Goal: Information Seeking & Learning: Check status

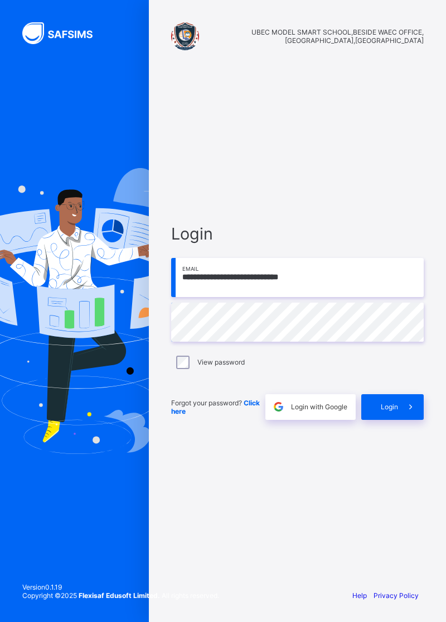
click at [393, 411] on span "Login" at bounding box center [389, 406] width 17 height 8
click at [188, 369] on div "View password" at bounding box center [297, 361] width 247 height 13
click at [387, 420] on div "Login" at bounding box center [393, 407] width 62 height 26
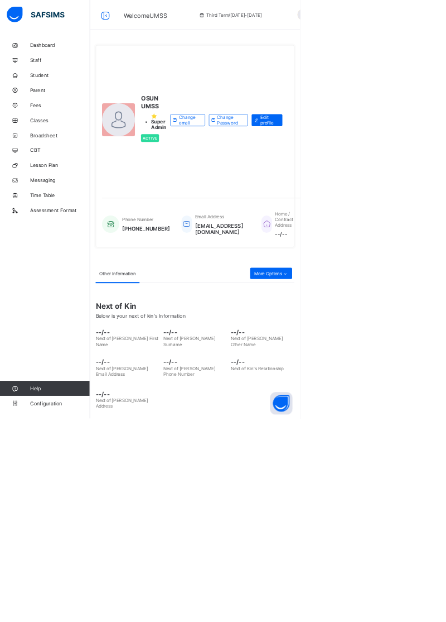
click at [61, 180] on span "Classes" at bounding box center [89, 178] width 89 height 9
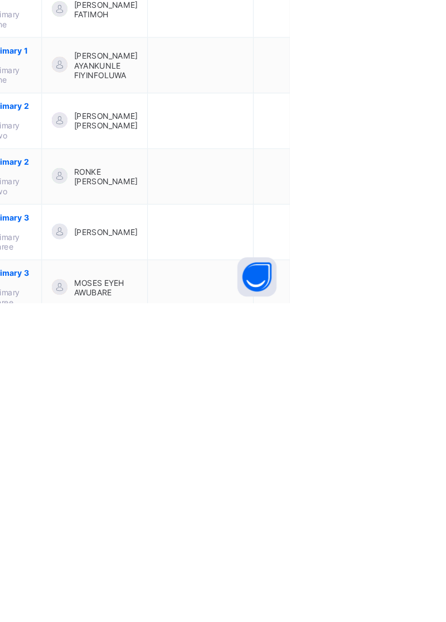
click at [0, 0] on div "View Class" at bounding box center [0, 0] width 0 height 0
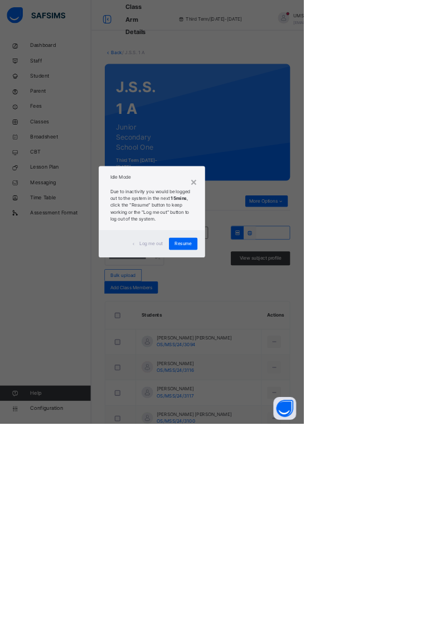
click at [290, 367] on div "Resume" at bounding box center [269, 358] width 42 height 18
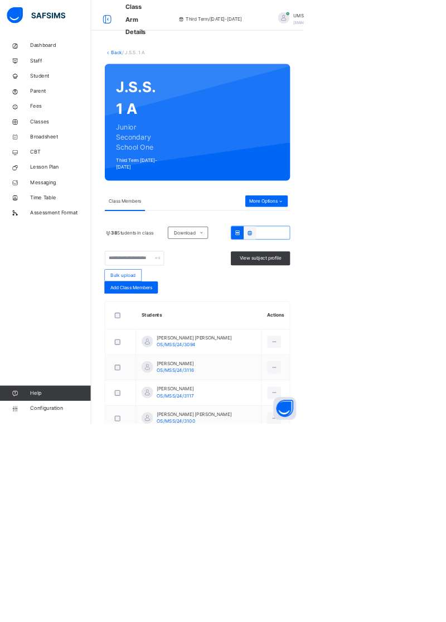
click at [398, 500] on icon at bounding box center [402, 502] width 9 height 10
click at [387, 379] on span "View subject profile" at bounding box center [382, 379] width 61 height 10
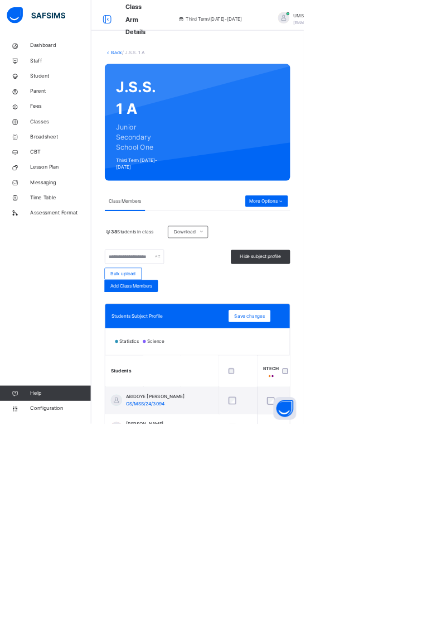
scroll to position [0, 172]
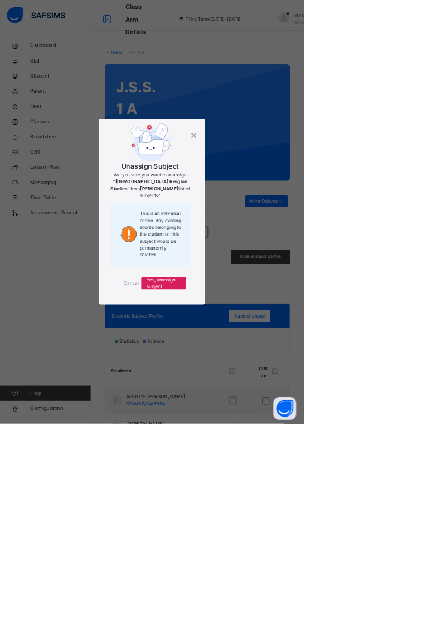
click at [266, 426] on span "Yes, unassign subject" at bounding box center [241, 416] width 50 height 20
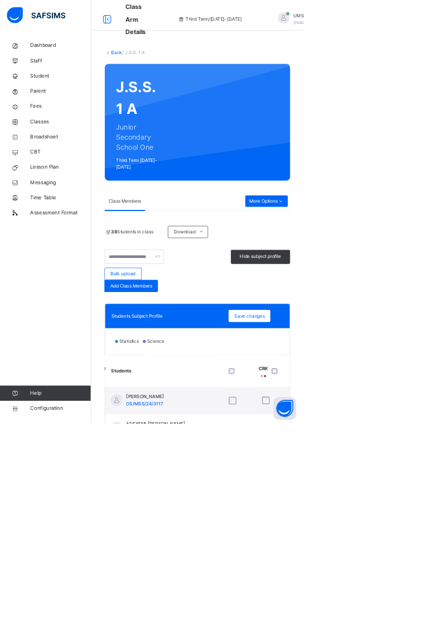
scroll to position [84, 294]
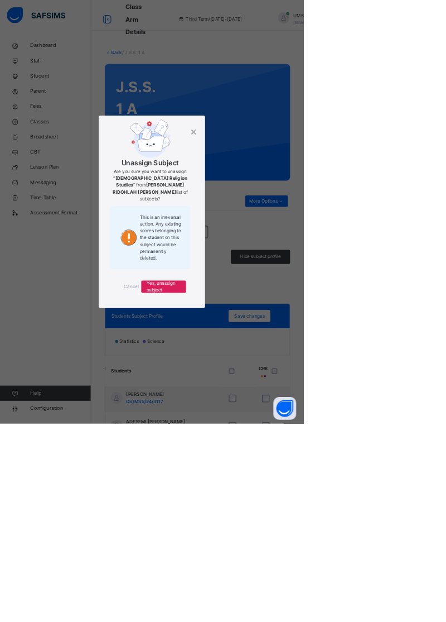
click at [266, 431] on span "Yes, unassign subject" at bounding box center [241, 421] width 50 height 20
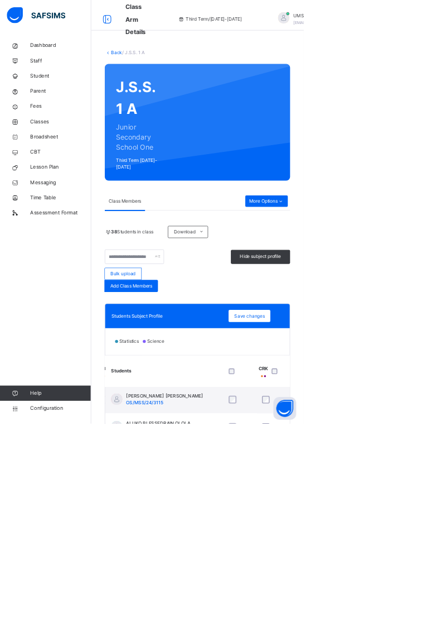
scroll to position [334, 294]
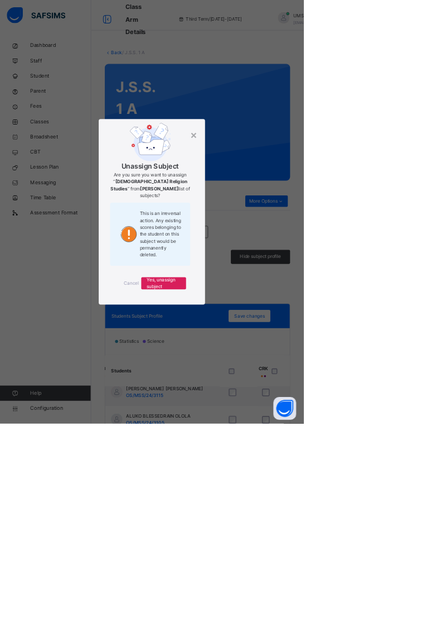
click at [266, 426] on span "Yes, unassign subject" at bounding box center [241, 416] width 50 height 20
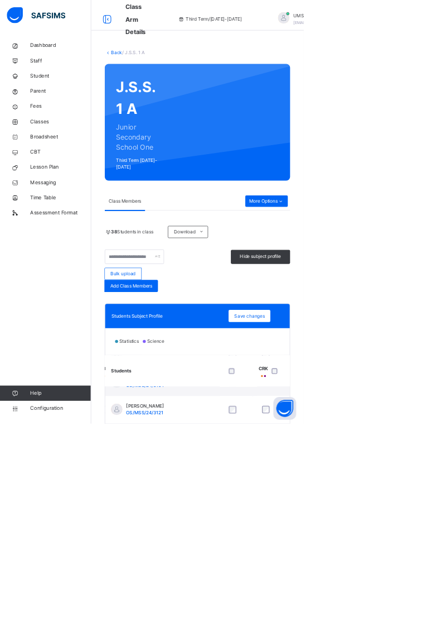
scroll to position [430, 294]
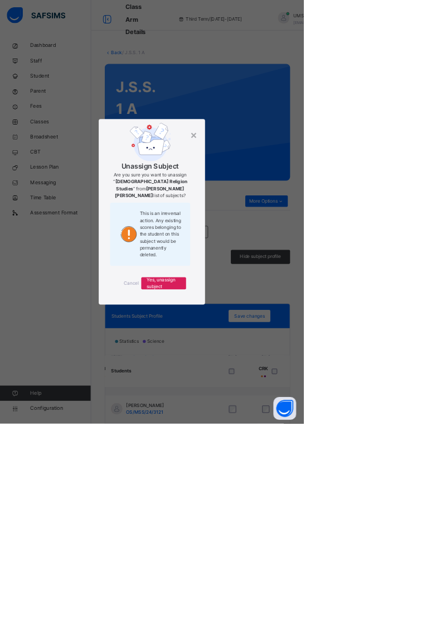
click at [266, 426] on span "Yes, unassign subject" at bounding box center [241, 416] width 50 height 20
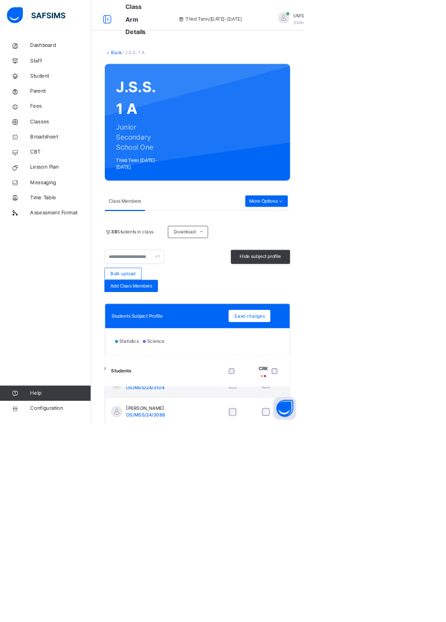
scroll to position [507, 294]
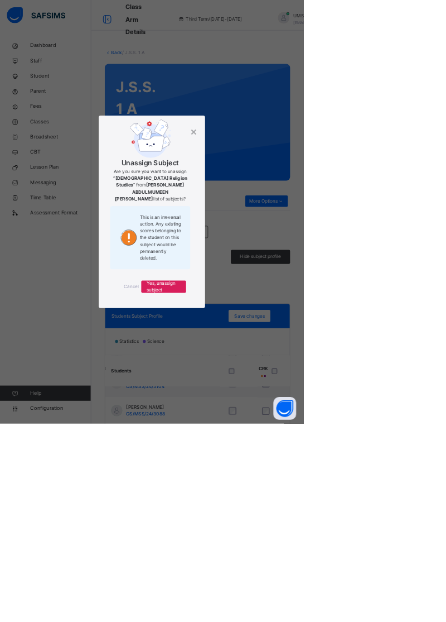
click at [266, 431] on span "Yes, unassign subject" at bounding box center [241, 421] width 50 height 20
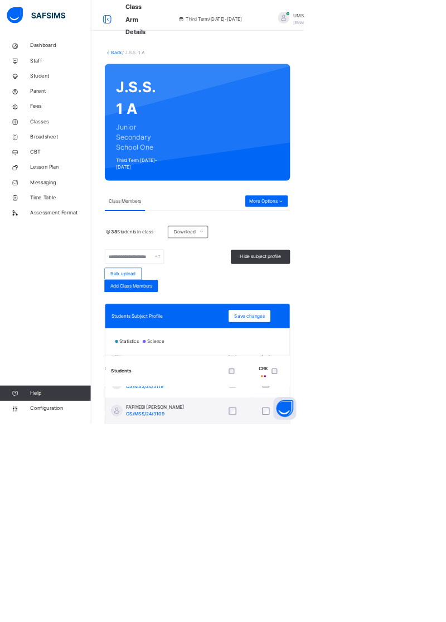
scroll to position [716, 294]
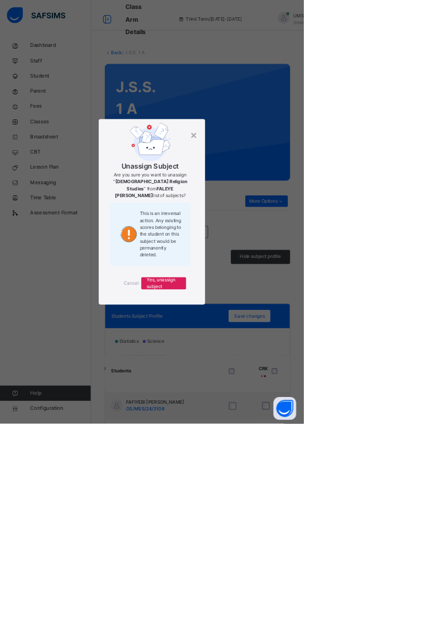
click at [266, 426] on span "Yes, unassign subject" at bounding box center [241, 416] width 50 height 20
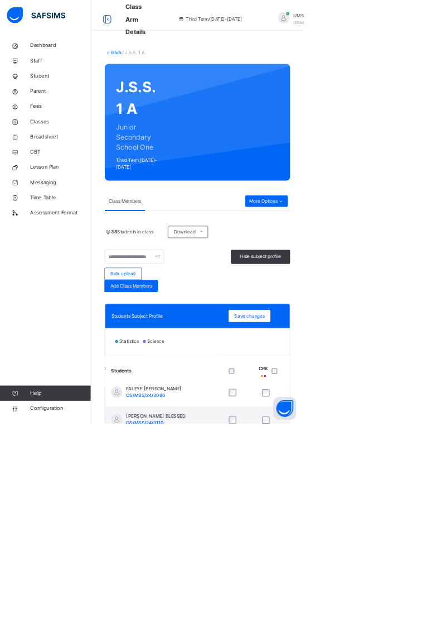
scroll to position [776, 294]
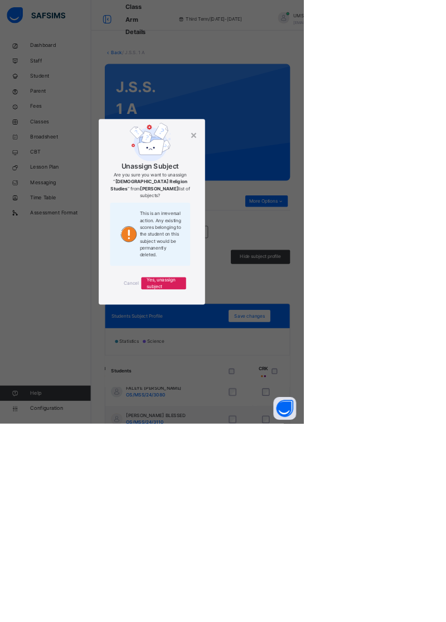
click at [266, 426] on span "Yes, unassign subject" at bounding box center [241, 416] width 50 height 20
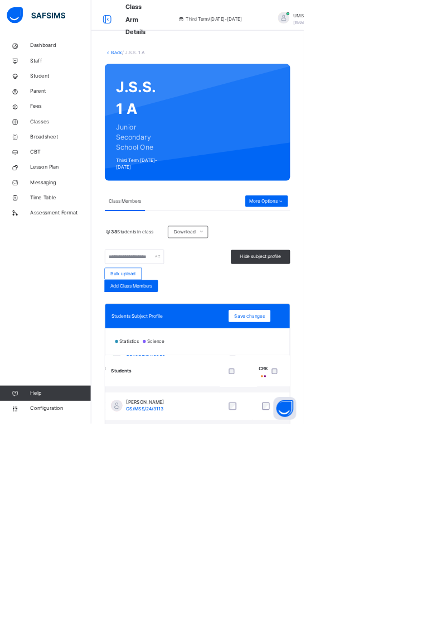
scroll to position [924, 294]
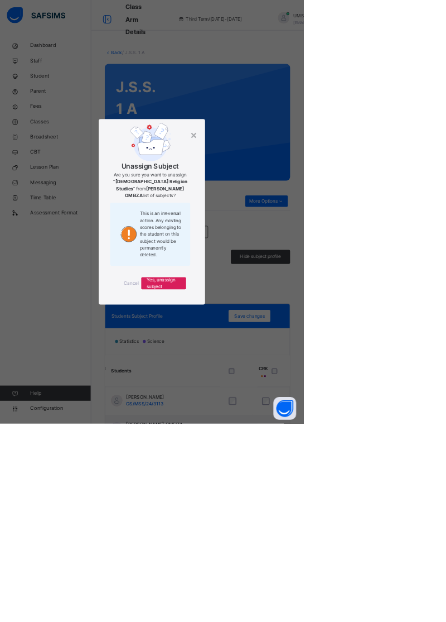
click at [266, 426] on span "Yes, unassign subject" at bounding box center [241, 416] width 50 height 20
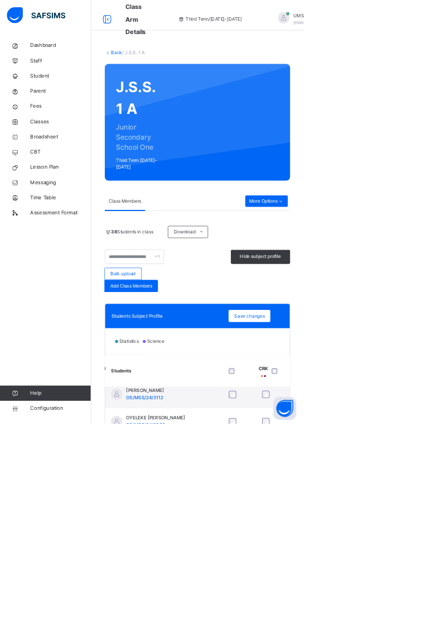
scroll to position [1299, 294]
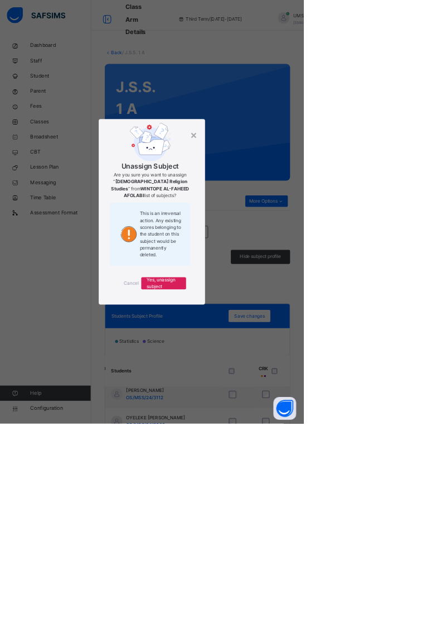
click at [266, 426] on span "Yes, unassign subject" at bounding box center [241, 416] width 50 height 20
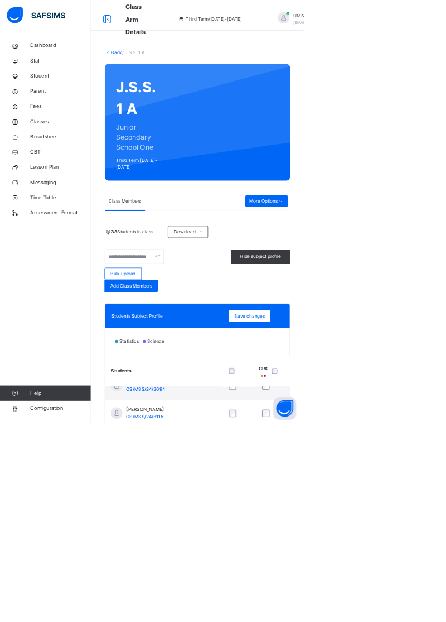
scroll to position [0, 294]
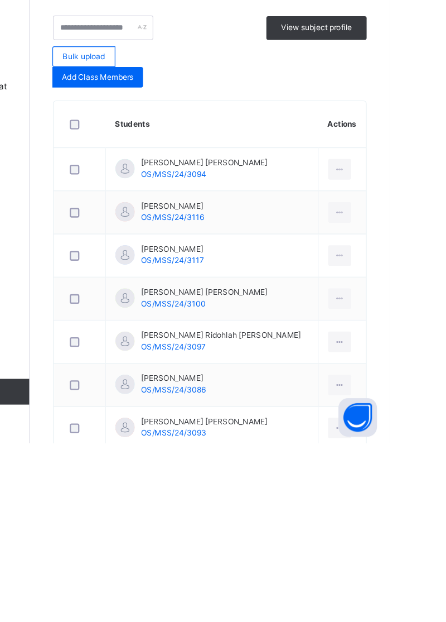
scroll to position [118, 0]
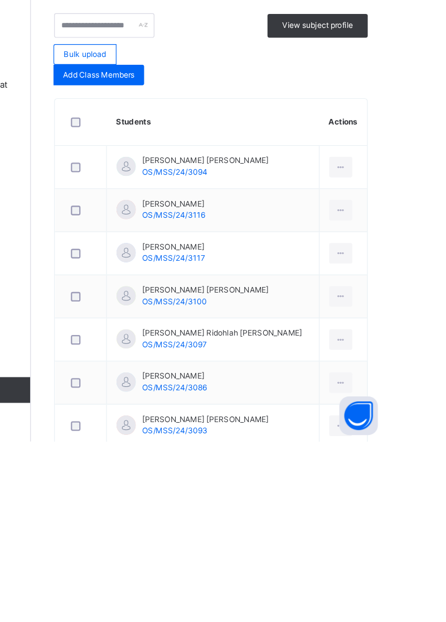
click at [398, 458] on icon at bounding box center [402, 459] width 9 height 10
click at [389, 261] on span "View subject profile" at bounding box center [382, 261] width 61 height 10
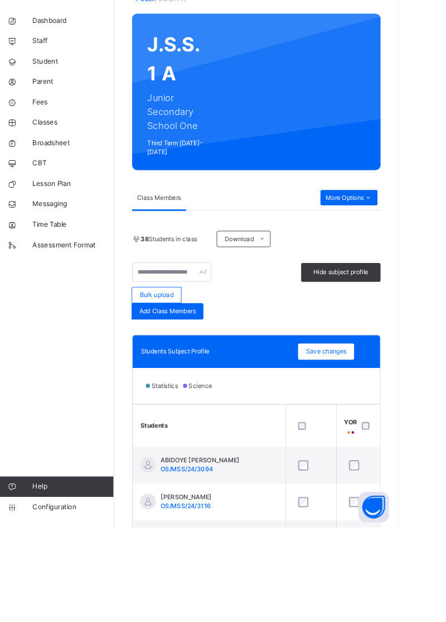
scroll to position [8, 0]
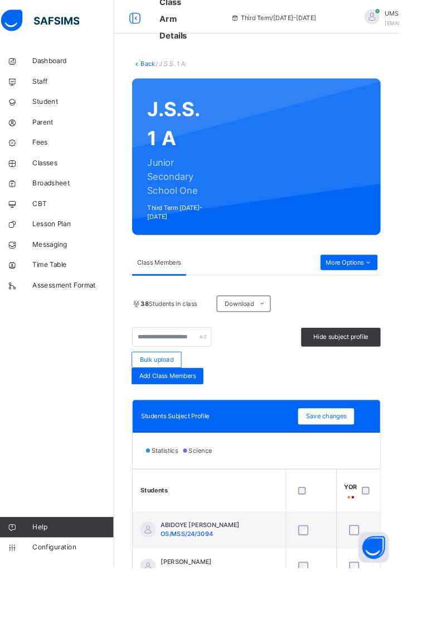
click at [68, 199] on span "Broadsheet" at bounding box center [89, 200] width 89 height 11
click at [66, 205] on span "Broadsheet" at bounding box center [89, 200] width 89 height 11
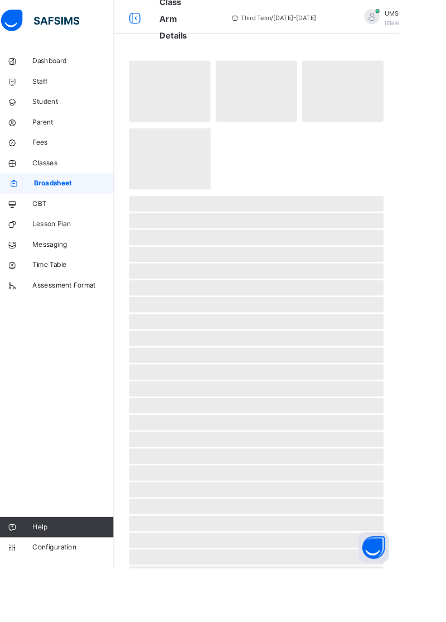
click at [68, 199] on span "Broadsheet" at bounding box center [90, 200] width 88 height 11
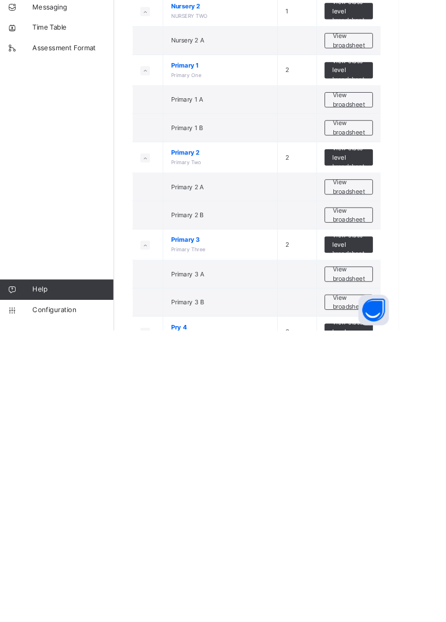
scroll to position [86, 0]
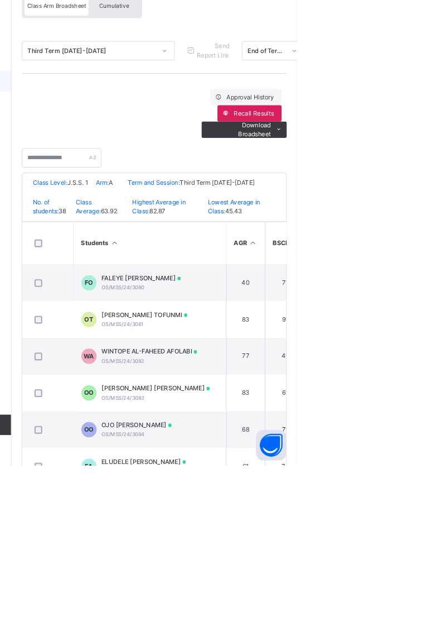
click at [308, 421] on span "FALEYE [PERSON_NAME]" at bounding box center [276, 416] width 87 height 10
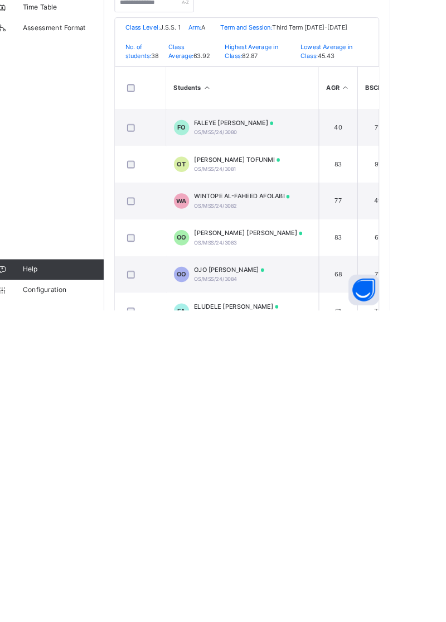
click at [273, 430] on span "OS/MSS/24/3080" at bounding box center [256, 426] width 47 height 7
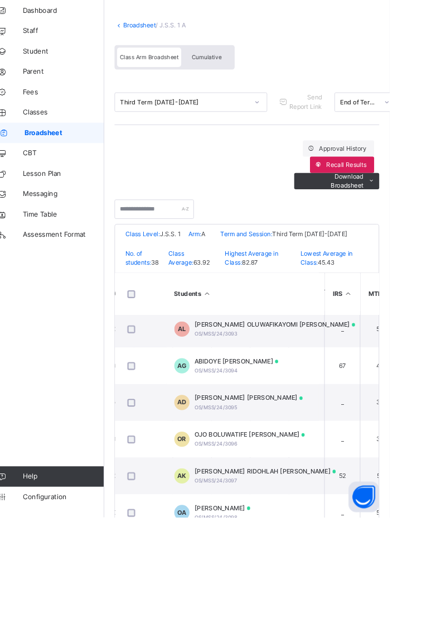
scroll to position [0, 426]
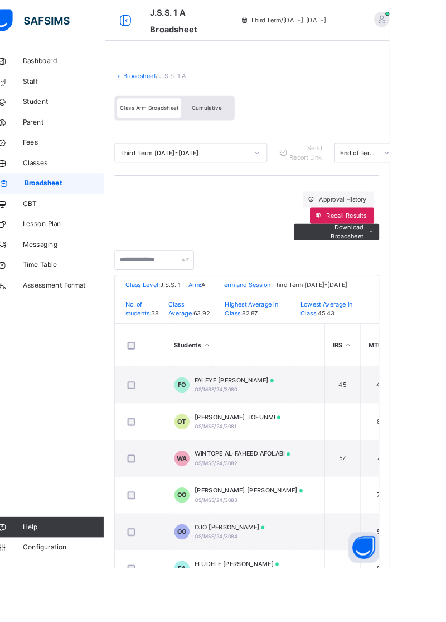
click at [64, 67] on span "Dashboard" at bounding box center [89, 66] width 89 height 11
